Goal: Task Accomplishment & Management: Use online tool/utility

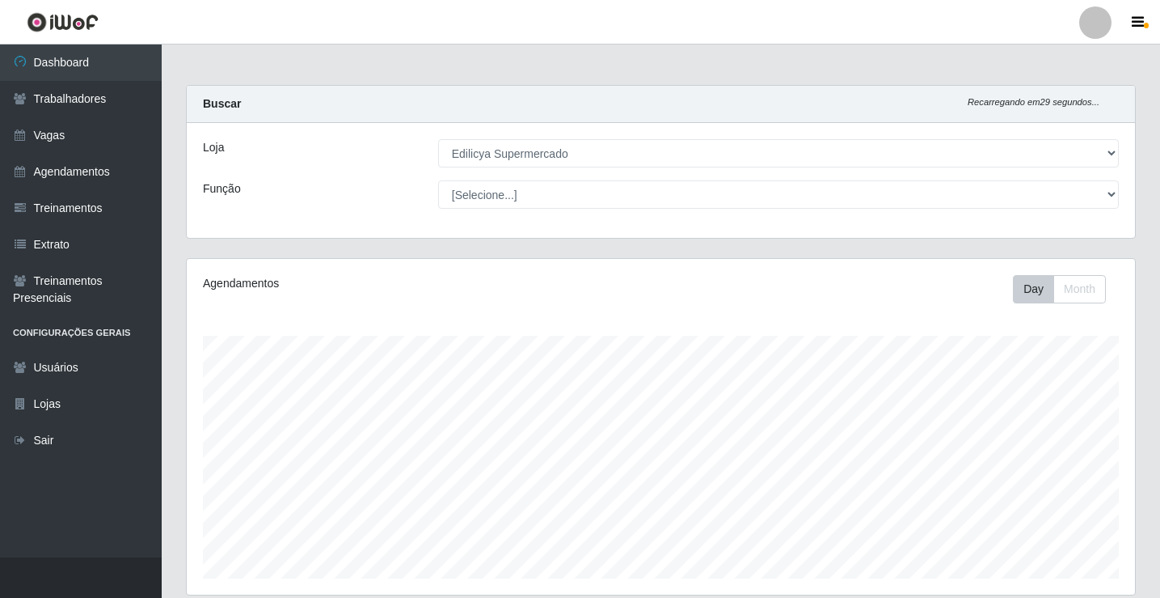
select select "460"
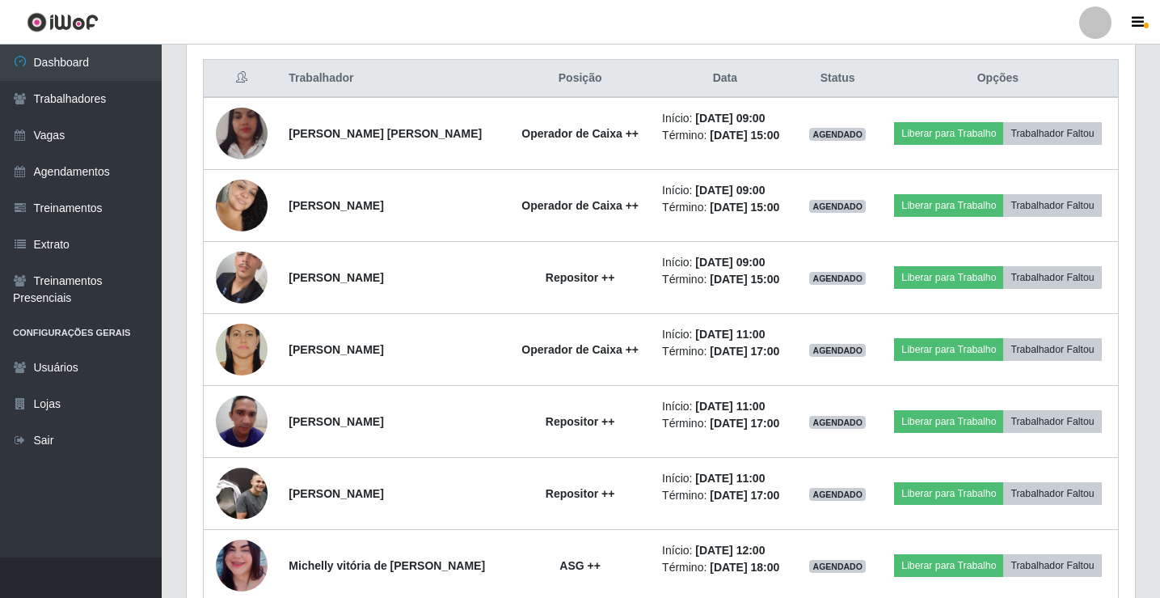
scroll to position [336, 949]
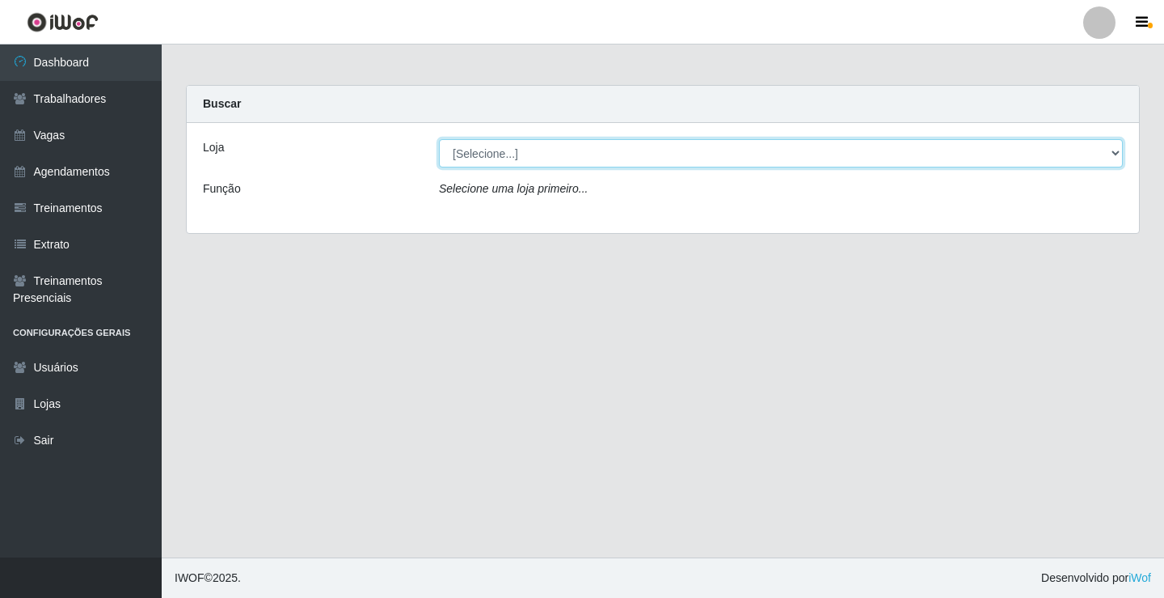
drag, startPoint x: 0, startPoint y: 0, endPoint x: 469, endPoint y: 163, distance: 496.7
click at [467, 153] on select "[Selecione...] Edilicya Supermercado" at bounding box center [781, 153] width 684 height 28
select select "460"
click at [439, 139] on select "[Selecione...] Edilicya Supermercado" at bounding box center [781, 153] width 684 height 28
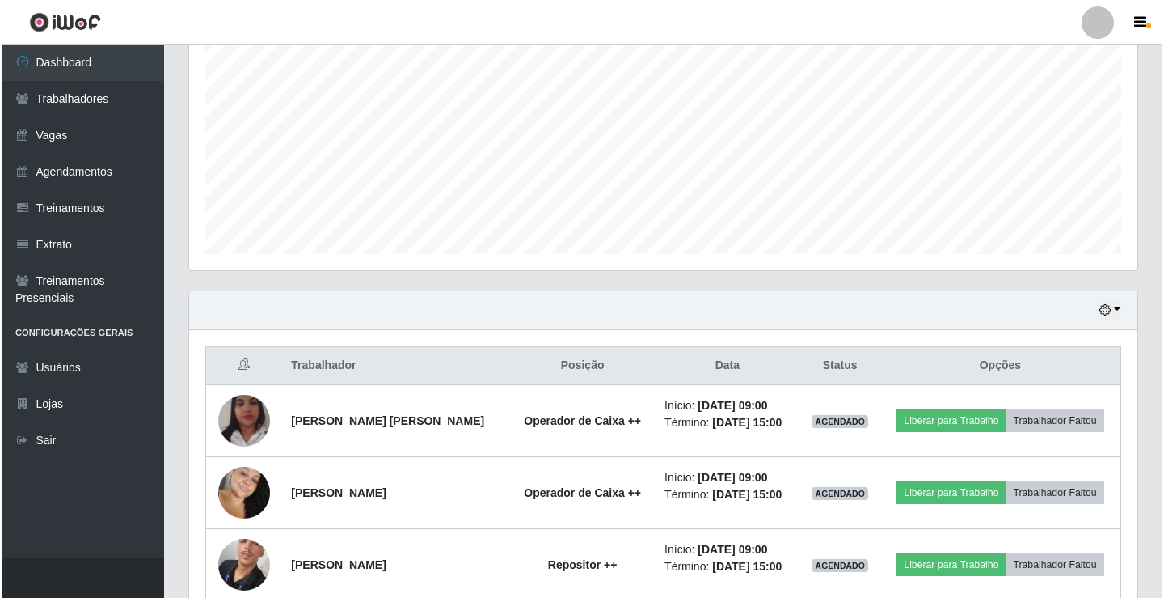
scroll to position [485, 0]
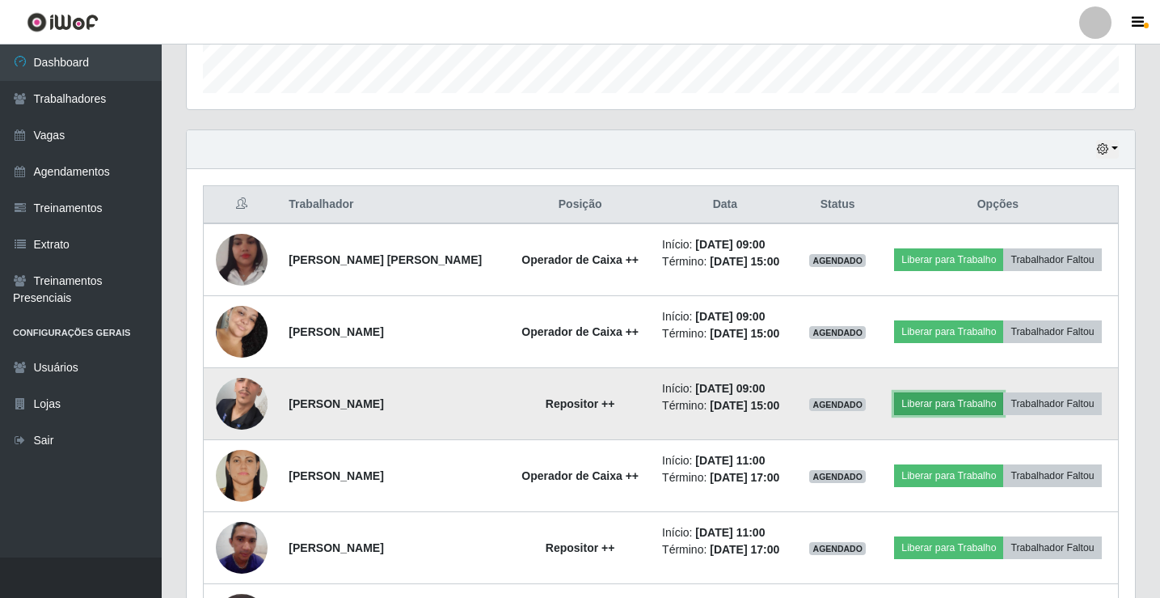
click at [926, 402] on button "Liberar para Trabalho" at bounding box center [948, 403] width 109 height 23
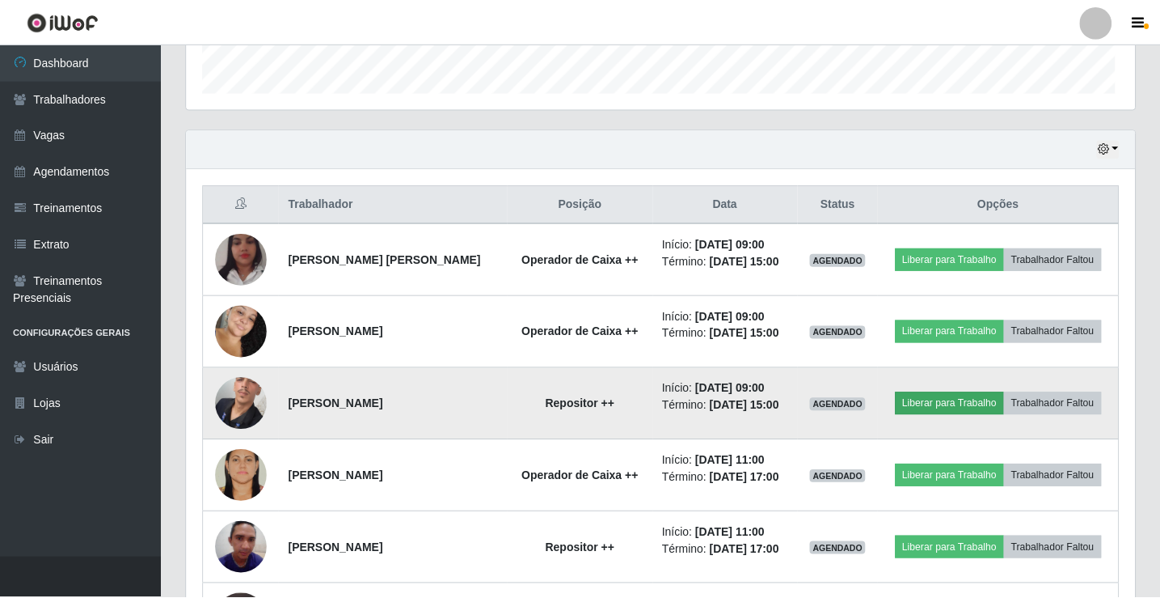
scroll to position [336, 940]
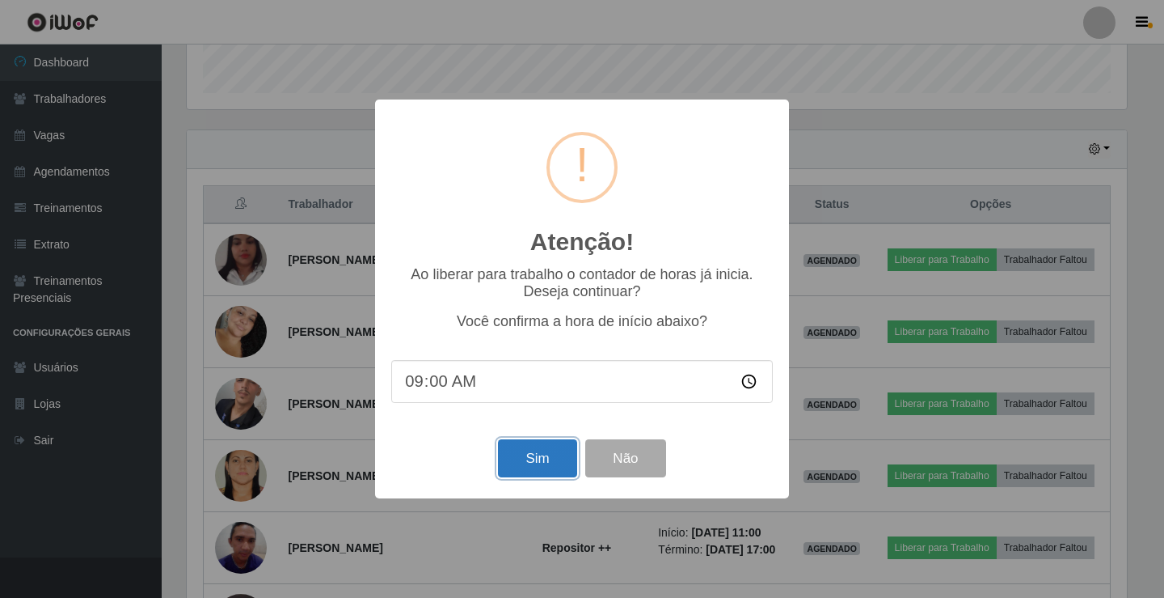
click at [547, 459] on button "Sim" at bounding box center [537, 458] width 78 height 38
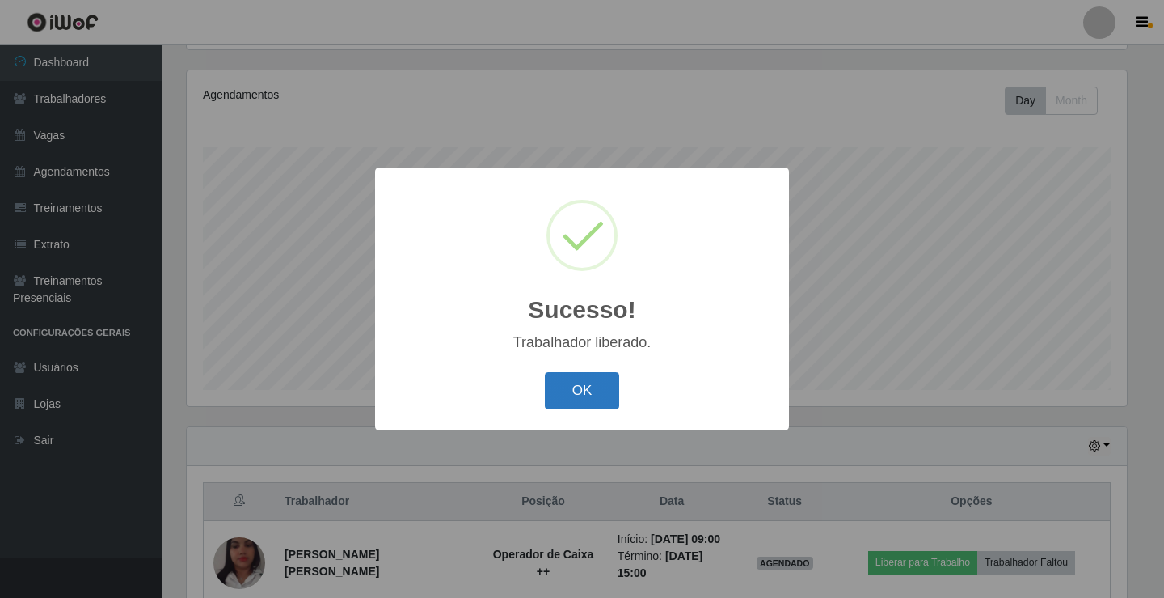
click at [596, 387] on button "OK" at bounding box center [582, 391] width 75 height 38
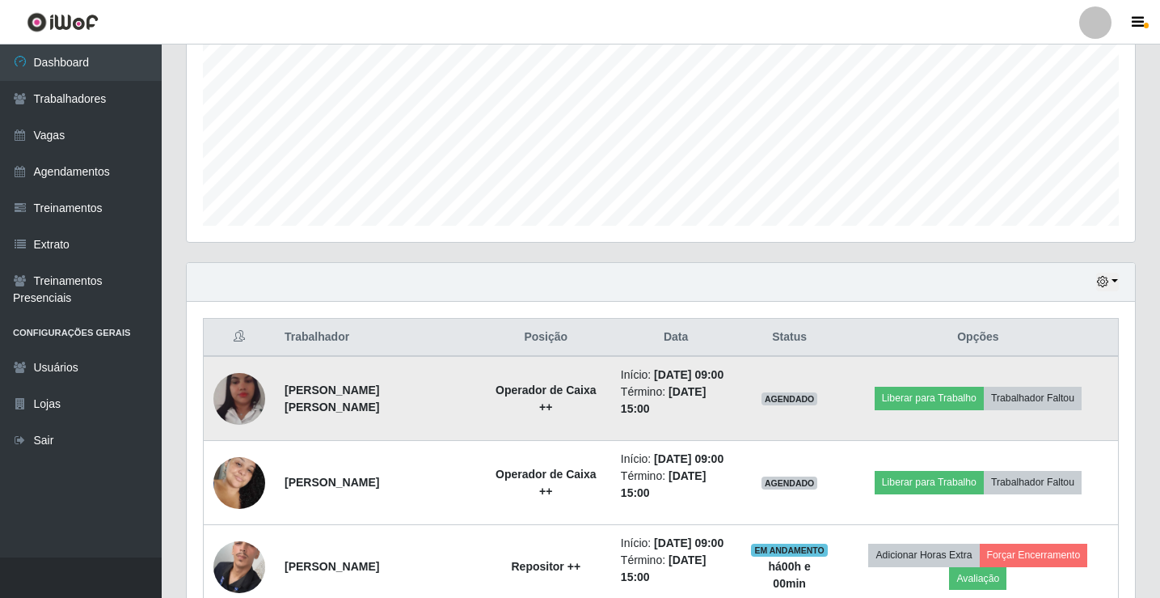
scroll to position [350, 0]
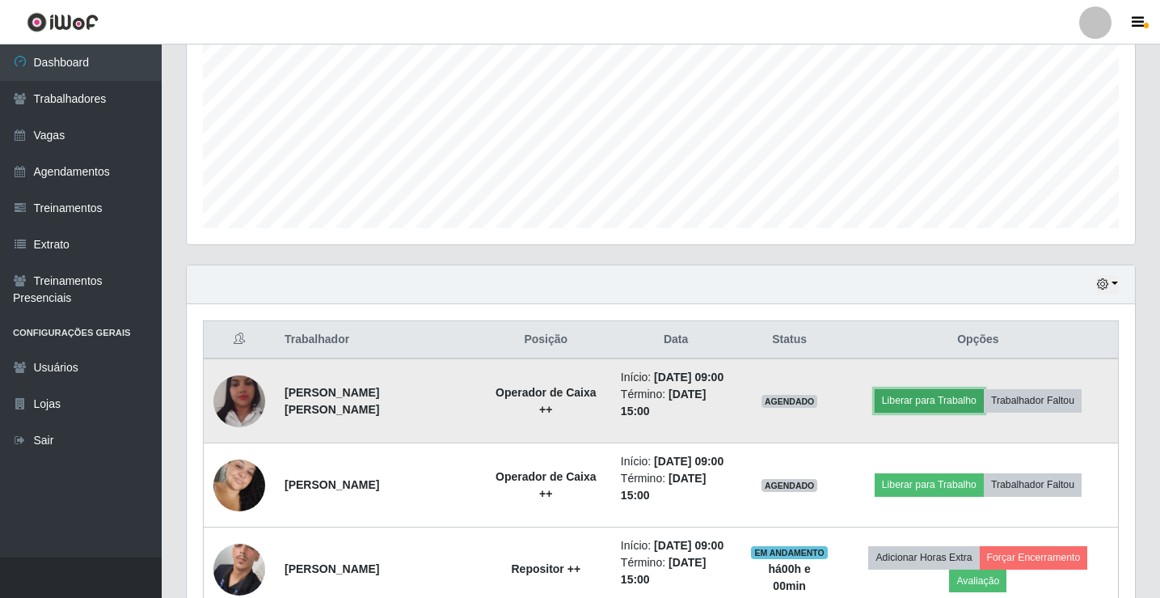
click at [942, 404] on button "Liberar para Trabalho" at bounding box center [929, 400] width 109 height 23
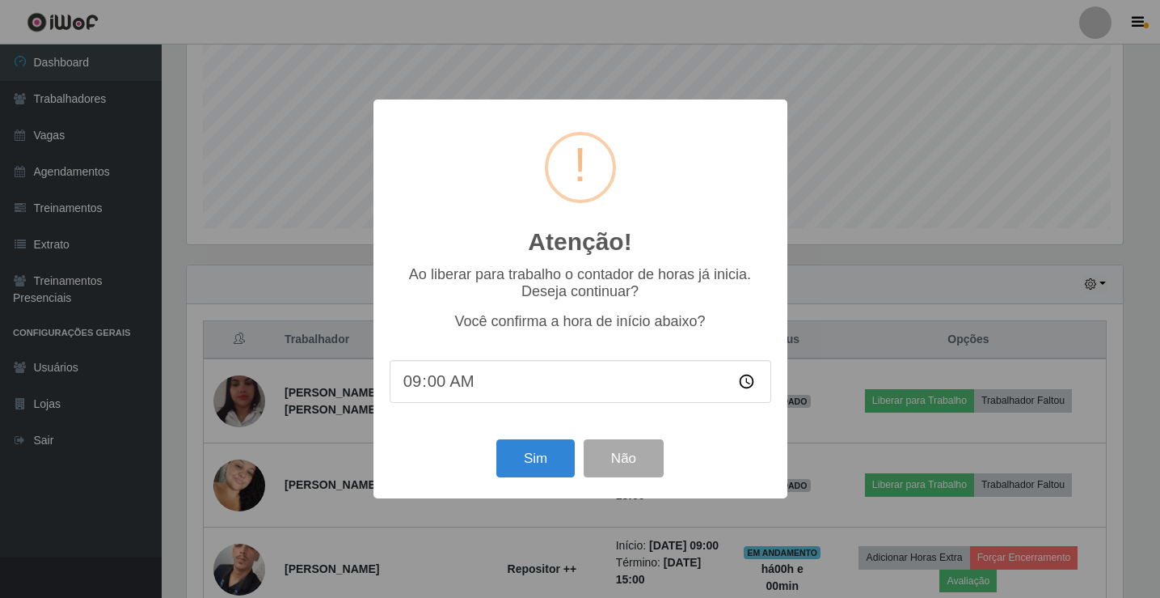
scroll to position [336, 940]
click at [546, 461] on button "Sim" at bounding box center [537, 458] width 78 height 38
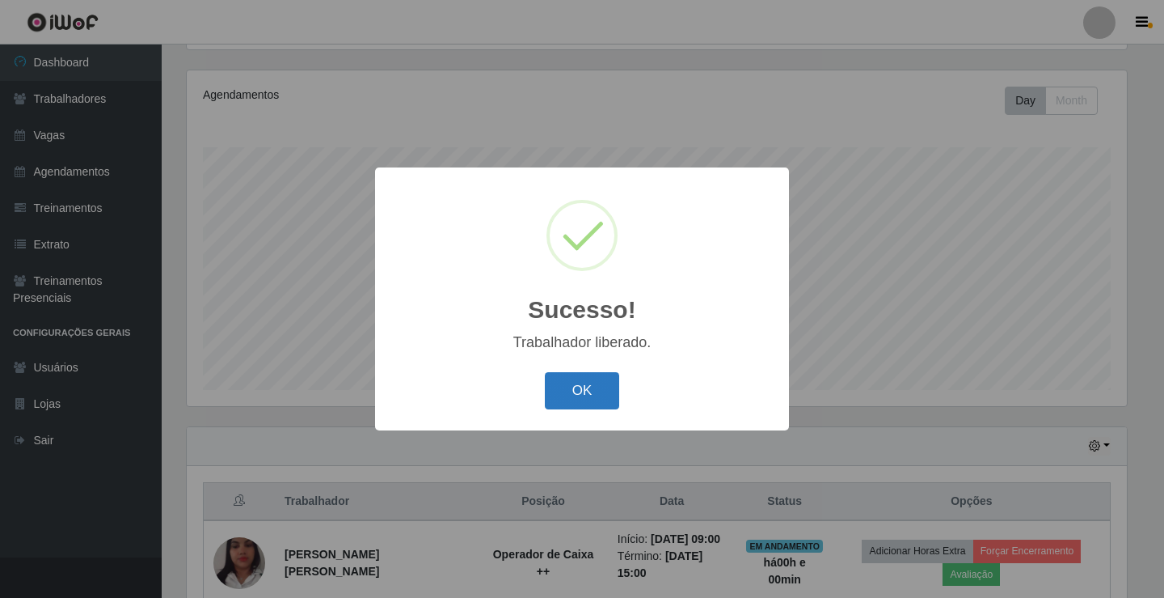
click at [581, 395] on button "OK" at bounding box center [582, 391] width 75 height 38
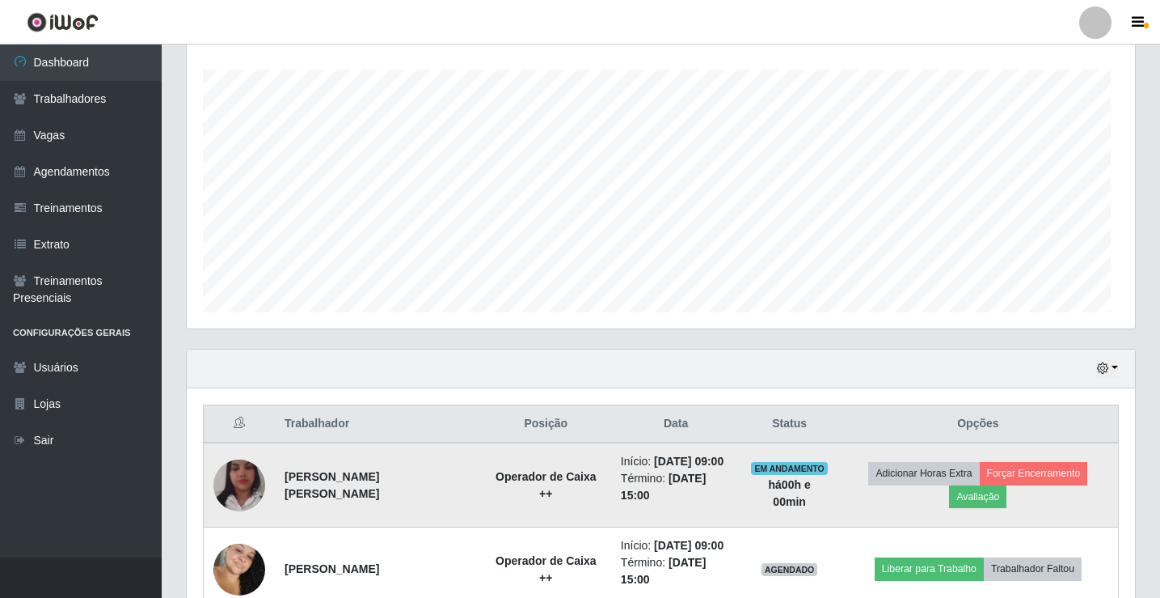
scroll to position [431, 0]
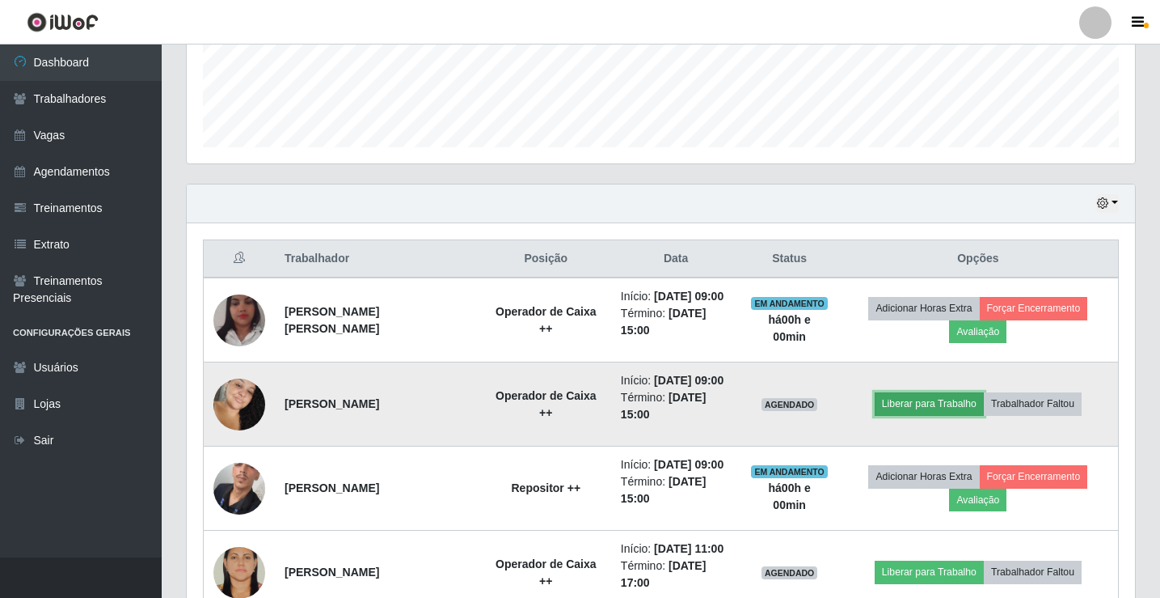
click at [918, 404] on button "Liberar para Trabalho" at bounding box center [929, 403] width 109 height 23
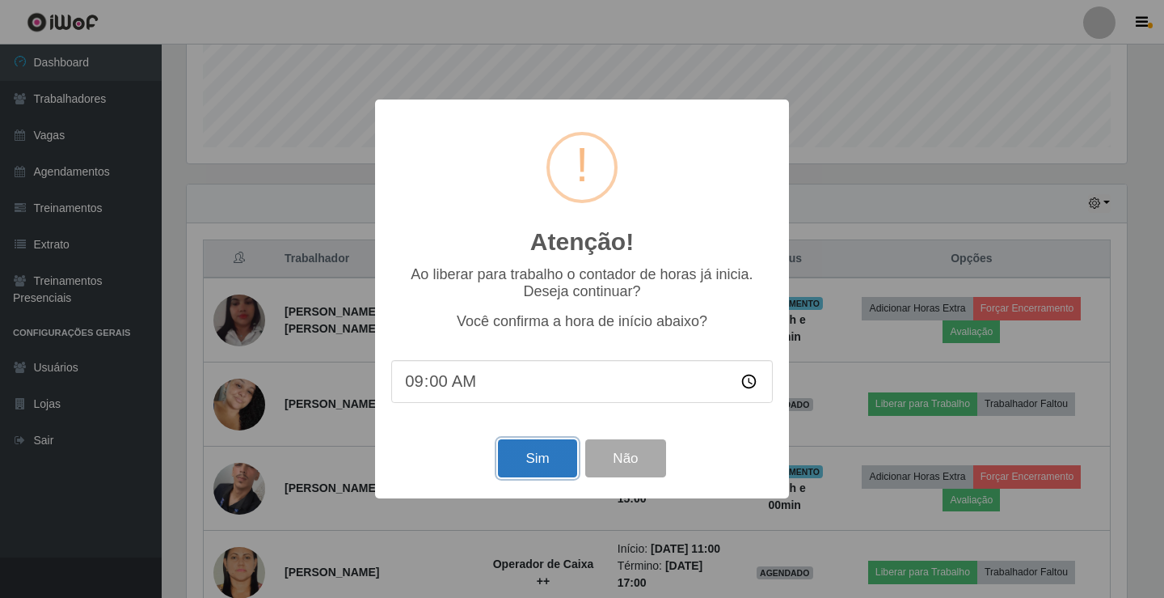
click at [518, 453] on button "Sim" at bounding box center [537, 458] width 78 height 38
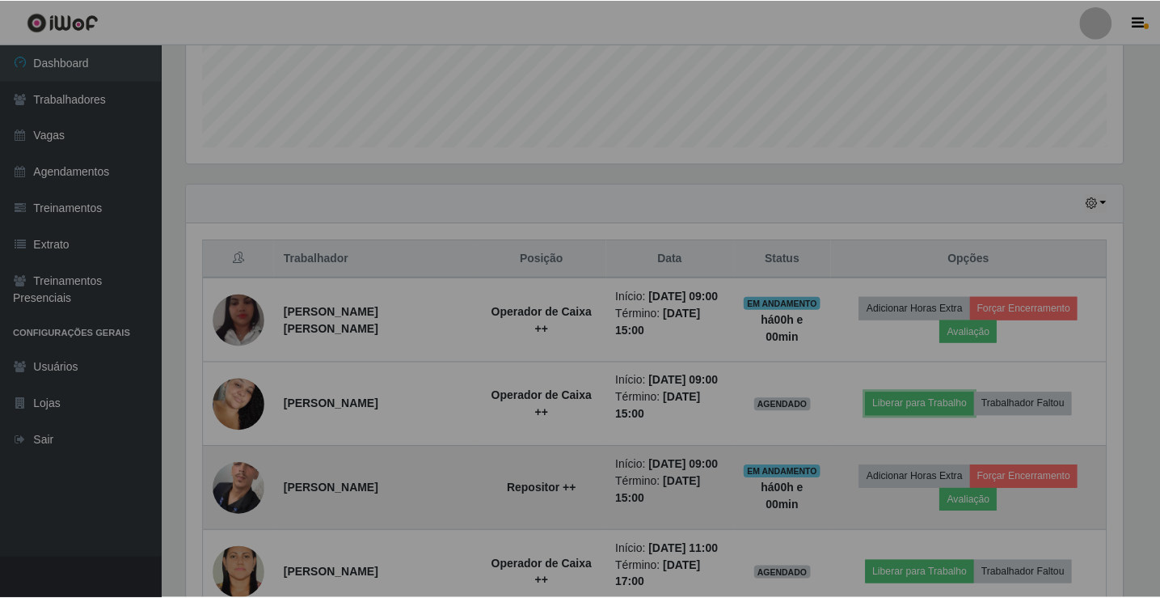
scroll to position [0, 0]
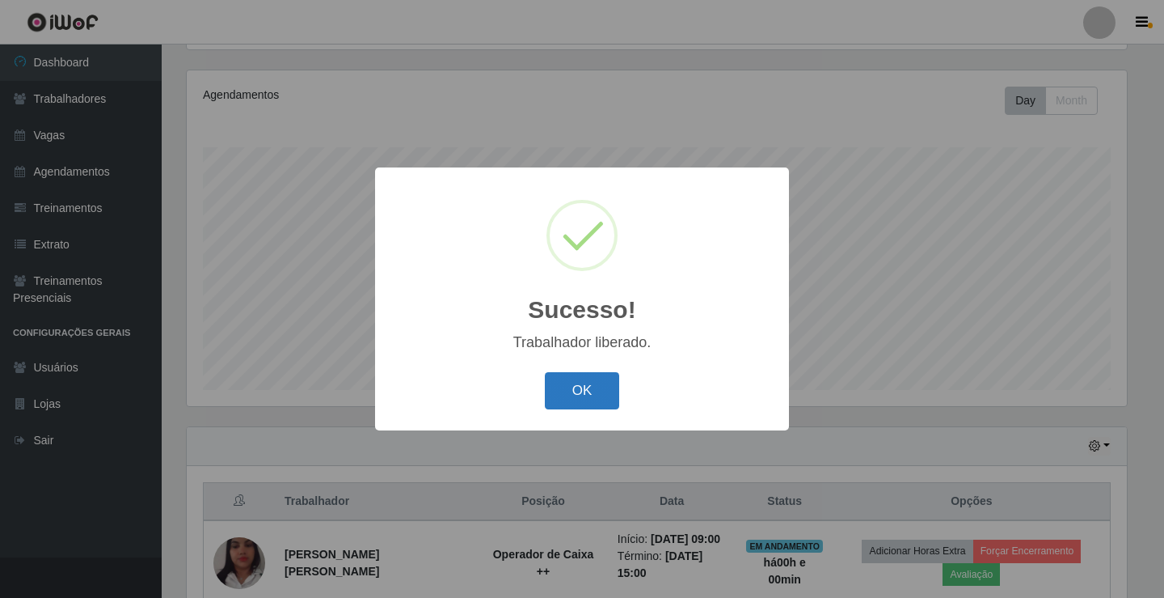
click at [581, 390] on button "OK" at bounding box center [582, 391] width 75 height 38
